Goal: Information Seeking & Learning: Understand process/instructions

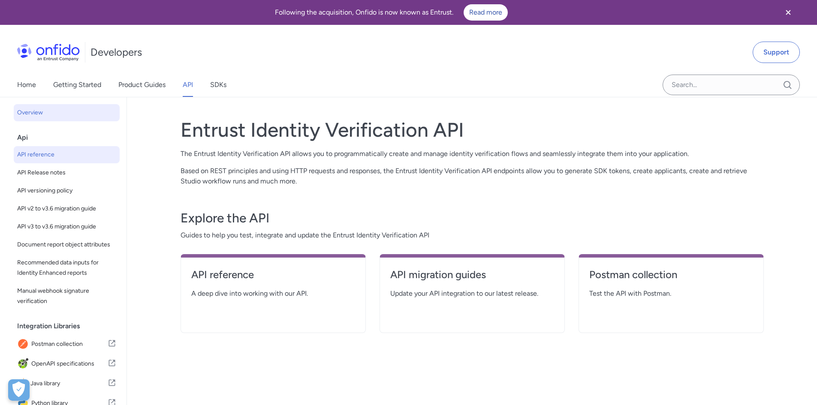
click at [50, 154] on span "API reference" at bounding box center [66, 155] width 99 height 10
select select "http"
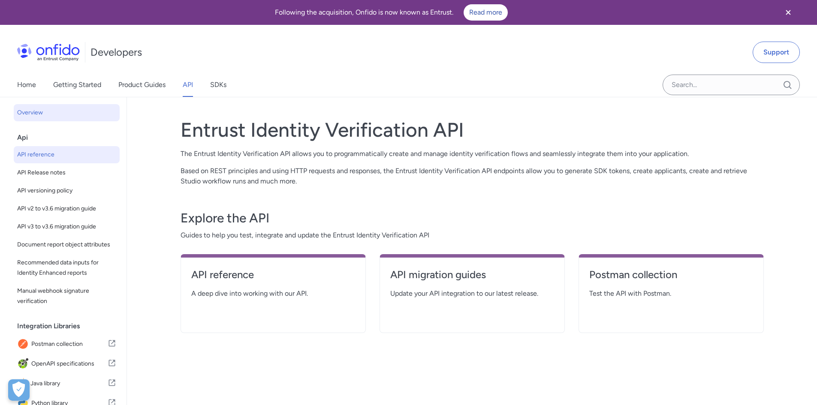
select select "http"
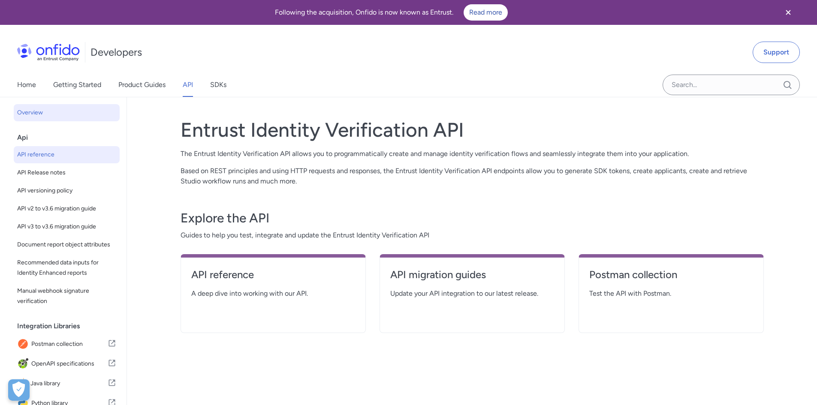
select select "http"
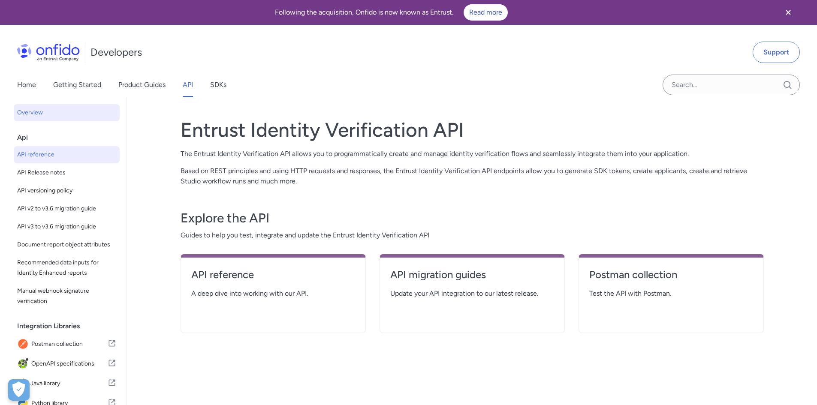
select select "http"
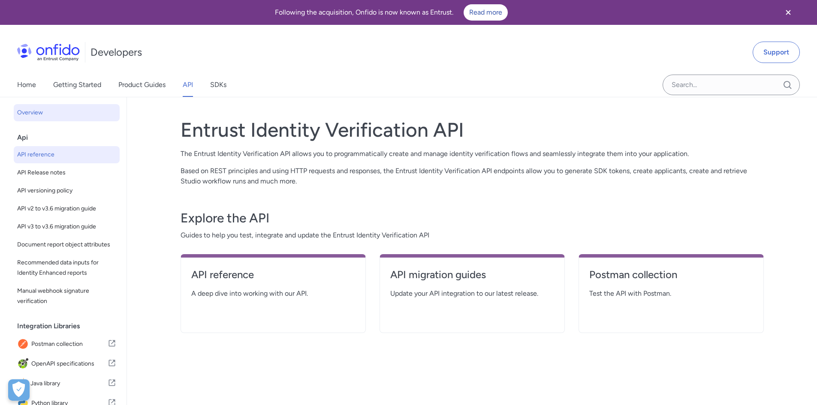
select select "http"
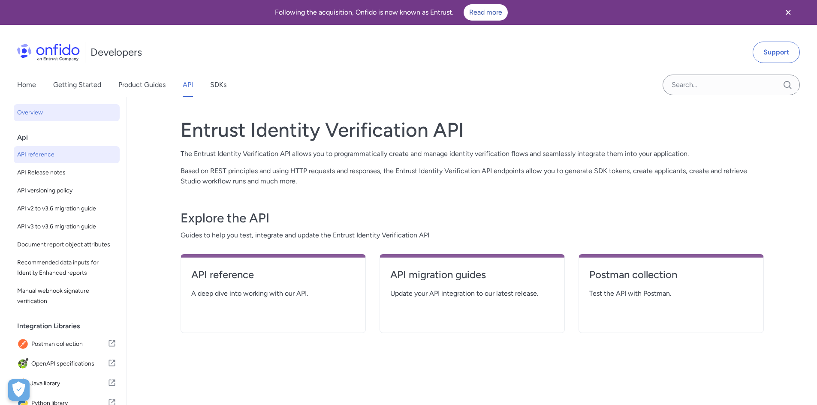
select select "http"
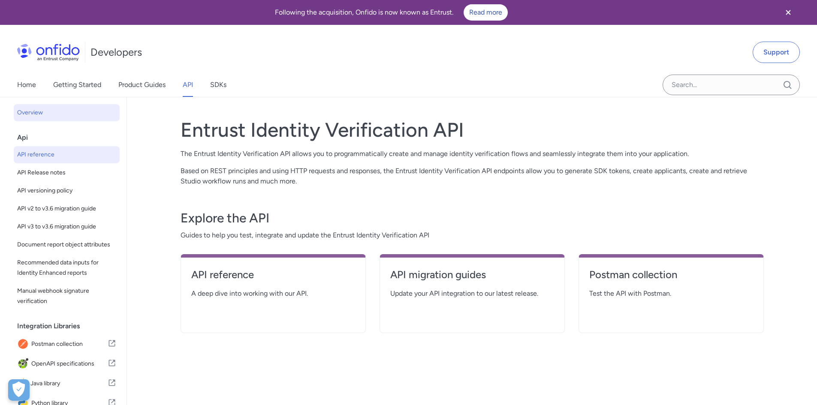
select select "http"
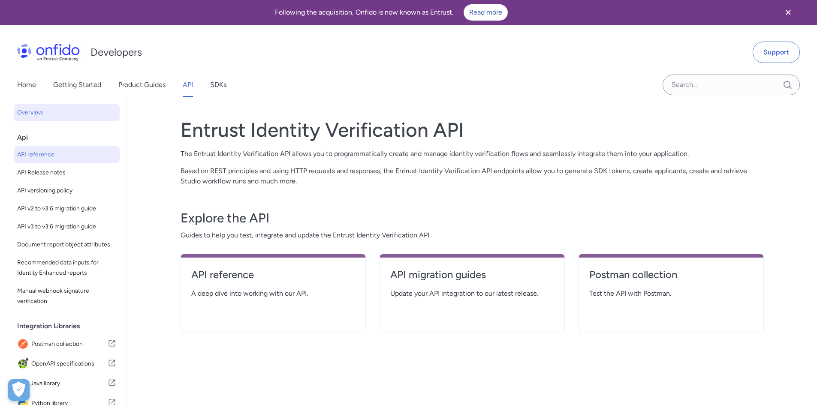
select select "http"
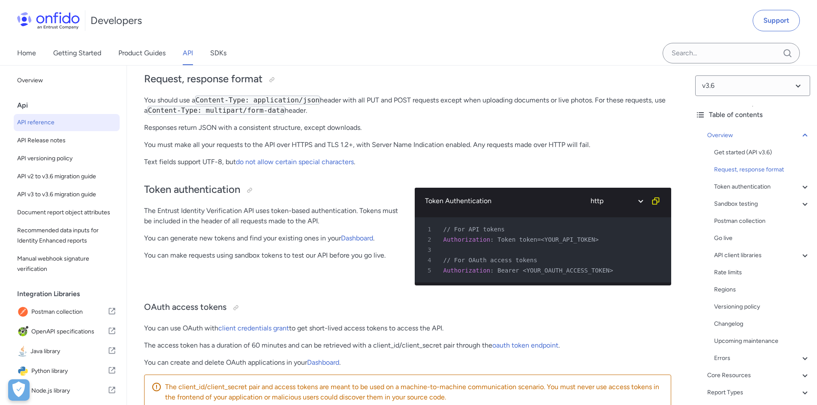
scroll to position [171, 0]
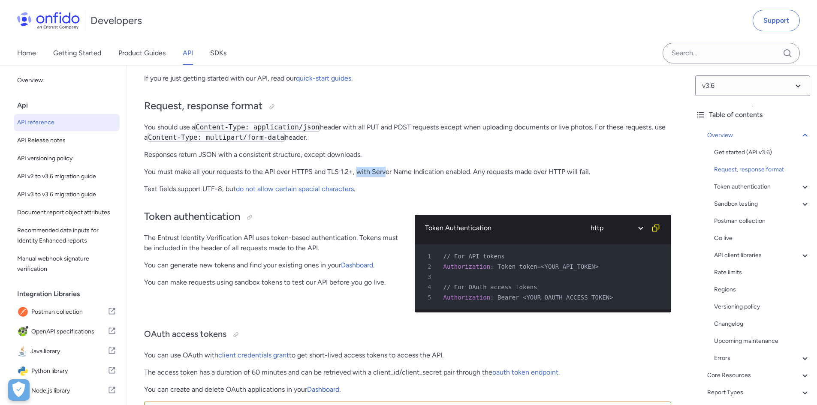
drag, startPoint x: 358, startPoint y: 174, endPoint x: 386, endPoint y: 176, distance: 28.4
click at [386, 176] on p "You must make all your requests to the API over HTTPS and TLS 1.2+, with Server…" at bounding box center [407, 172] width 527 height 10
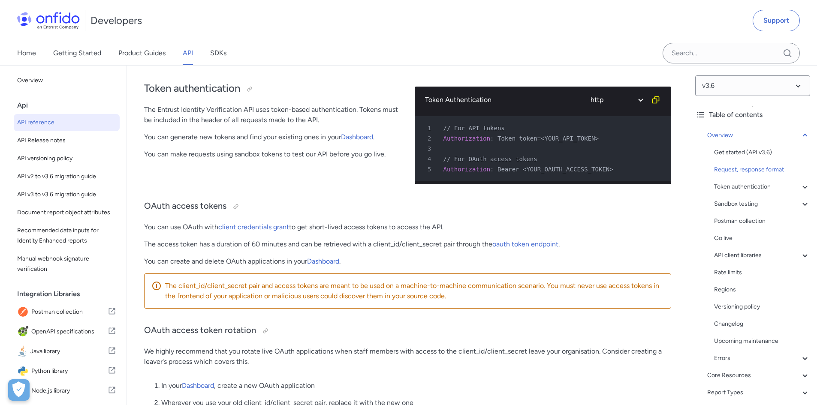
scroll to position [300, 0]
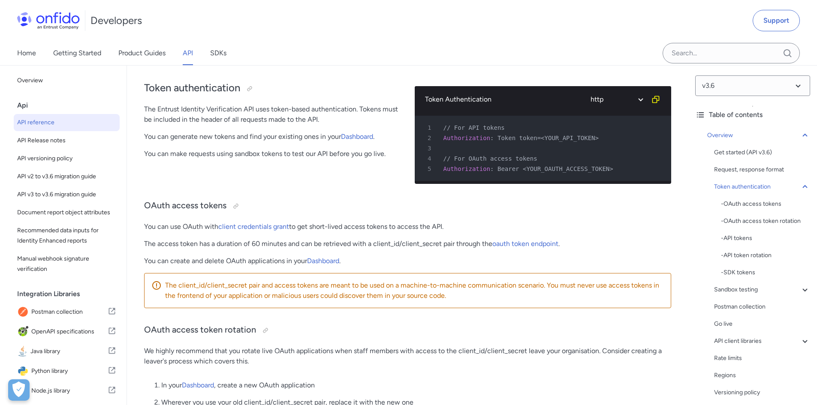
drag, startPoint x: 314, startPoint y: 108, endPoint x: 312, endPoint y: 113, distance: 5.0
click at [313, 113] on p "The Entrust Identity Verification API uses token-based authentication. Tokens m…" at bounding box center [272, 114] width 257 height 21
drag, startPoint x: 237, startPoint y: 114, endPoint x: 257, endPoint y: 120, distance: 20.4
click at [256, 120] on p "The Entrust Identity Verification API uses token-based authentication. Tokens m…" at bounding box center [272, 114] width 257 height 21
click at [298, 115] on p "The Entrust Identity Verification API uses token-based authentication. Tokens m…" at bounding box center [272, 114] width 257 height 21
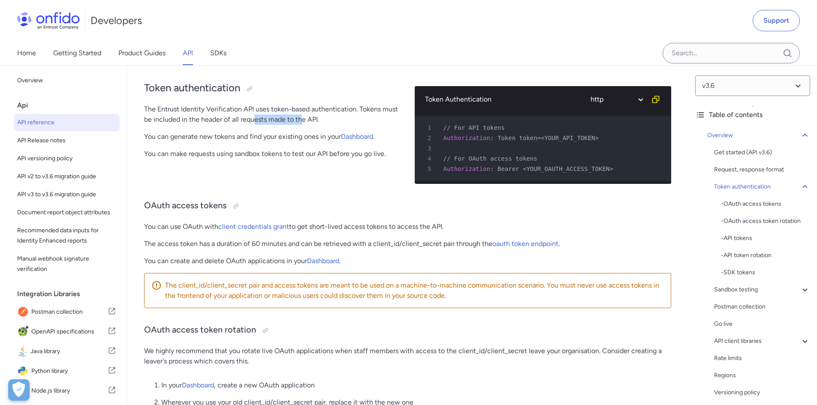
drag, startPoint x: 271, startPoint y: 122, endPoint x: 311, endPoint y: 121, distance: 39.9
click at [308, 122] on p "The Entrust Identity Verification API uses token-based authentication. Tokens m…" at bounding box center [272, 114] width 257 height 21
click at [313, 121] on p "The Entrust Identity Verification API uses token-based authentication. Tokens m…" at bounding box center [272, 114] width 257 height 21
drag, startPoint x: 260, startPoint y: 141, endPoint x: 320, endPoint y: 139, distance: 60.5
click at [320, 139] on p "You can generate new tokens and find your existing ones in your Dashboard ." at bounding box center [272, 137] width 257 height 10
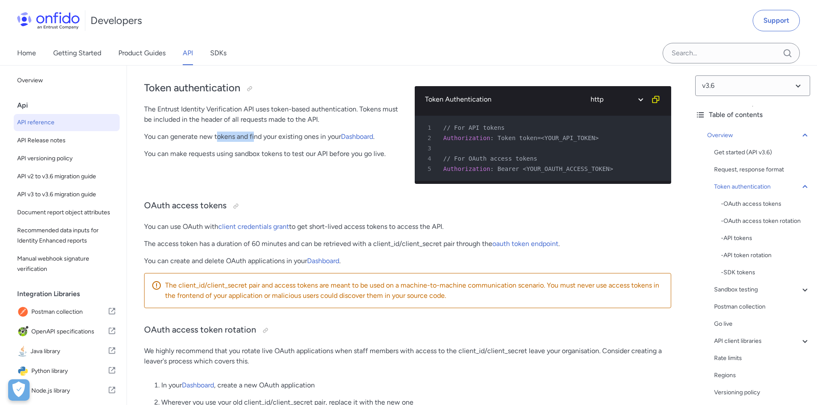
drag, startPoint x: 248, startPoint y: 138, endPoint x: 256, endPoint y: 138, distance: 7.3
click at [255, 138] on p "You can generate new tokens and find your existing ones in your Dashboard ." at bounding box center [272, 137] width 257 height 10
click at [288, 136] on p "You can generate new tokens and find your existing ones in your Dashboard ." at bounding box center [272, 137] width 257 height 10
drag, startPoint x: 288, startPoint y: 142, endPoint x: 292, endPoint y: 152, distance: 11.1
click at [292, 152] on div "Token authentication The Entrust Identity Verification API uses token-based aut…" at bounding box center [272, 131] width 257 height 118
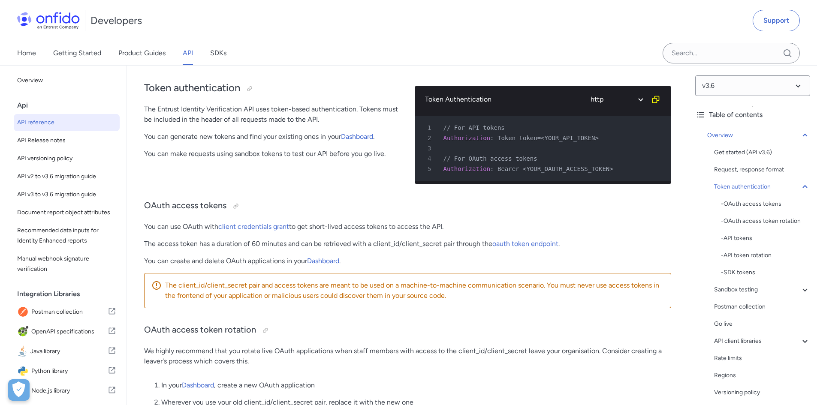
click at [310, 152] on p "You can make requests using sandbox tokens to test our API before you go live." at bounding box center [272, 154] width 257 height 10
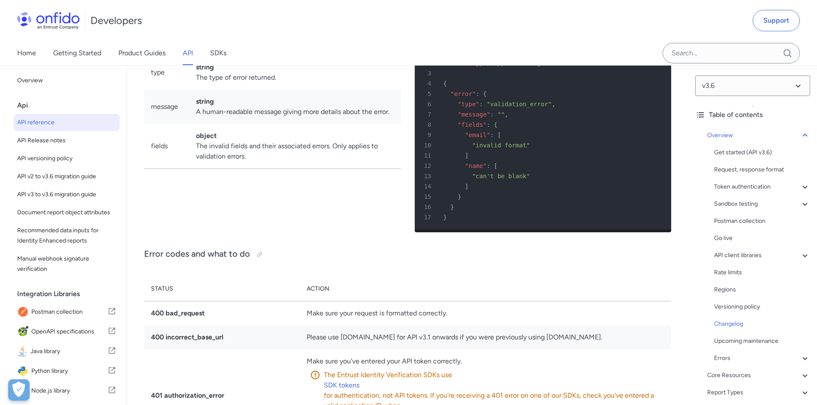
scroll to position [7459, 0]
